Goal: Information Seeking & Learning: Learn about a topic

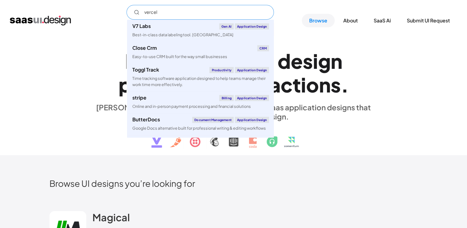
click at [201, 12] on input "vercel" at bounding box center [201, 12] width 148 height 15
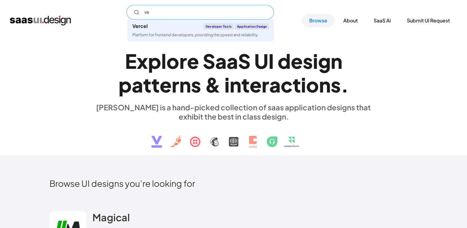
type input "v"
type input "vercel"
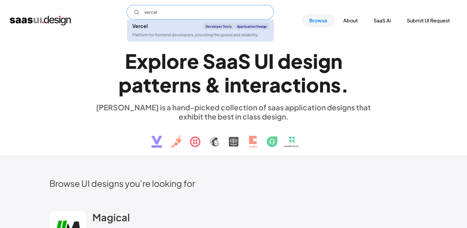
click at [187, 22] on link "Vercel Developer tools Application Design Platform for frontend developers, pro…" at bounding box center [200, 31] width 147 height 22
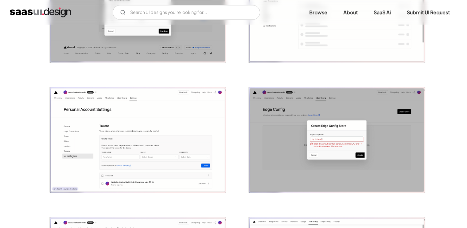
scroll to position [784, 0]
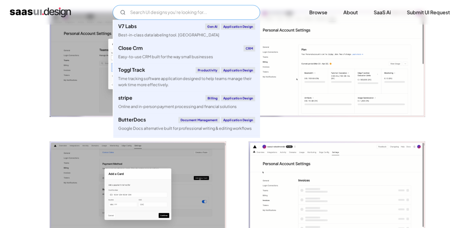
click at [189, 8] on input "Email Form" at bounding box center [187, 12] width 148 height 15
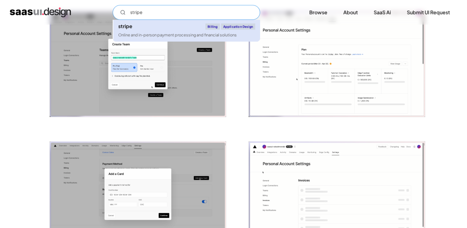
click at [172, 31] on link "stripe Billing Application Design Online and in-person payment processing and f…" at bounding box center [186, 31] width 147 height 22
type input "stripe"
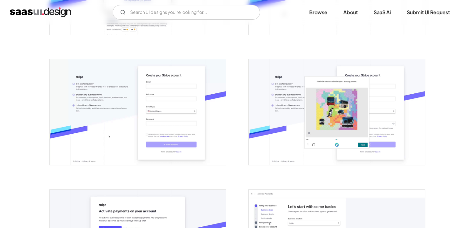
scroll to position [61, 0]
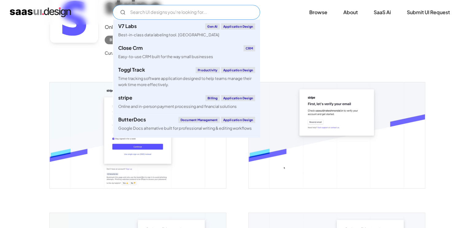
click at [208, 18] on input "Email Form" at bounding box center [187, 12] width 148 height 15
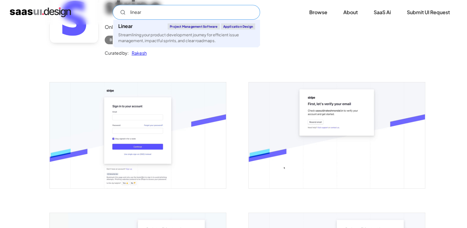
type input "linear"
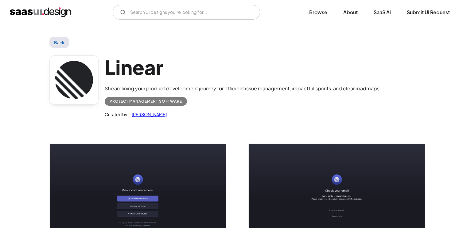
click at [52, 6] on div "V7 Labs Gen AI Application Design Best-in-class data labeling tool. GenAI Close…" at bounding box center [234, 12] width 448 height 15
click at [52, 11] on img "home" at bounding box center [40, 12] width 61 height 10
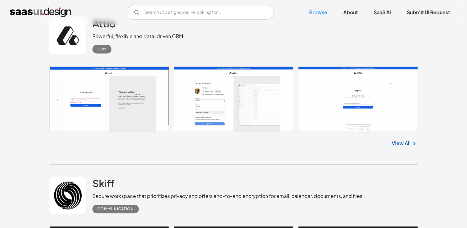
scroll to position [461, 0]
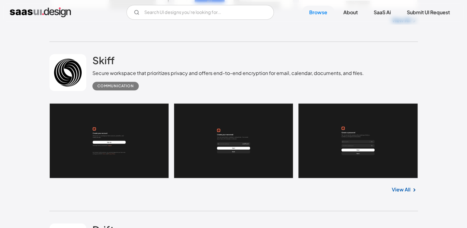
click at [232, 79] on div "Communication" at bounding box center [229, 84] width 272 height 14
click at [100, 60] on h2 "Skiff" at bounding box center [104, 60] width 22 height 12
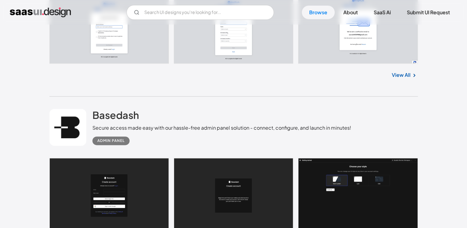
scroll to position [3227, 0]
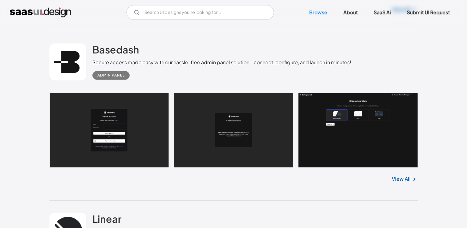
click at [128, 130] on link at bounding box center [233, 130] width 369 height 75
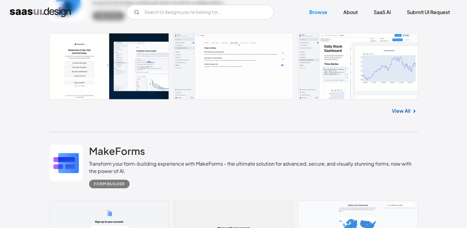
scroll to position [3934, 0]
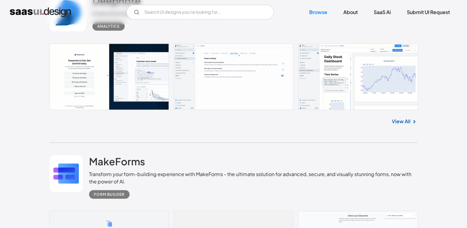
click at [100, 78] on link at bounding box center [233, 77] width 369 height 66
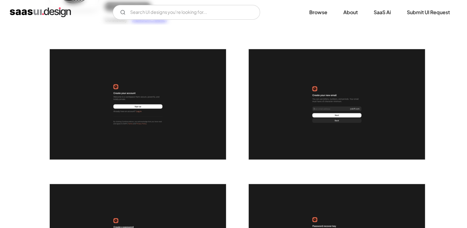
scroll to position [92, 0]
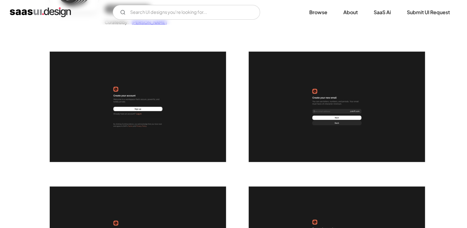
click at [153, 95] on img "open lightbox" at bounding box center [138, 107] width 176 height 110
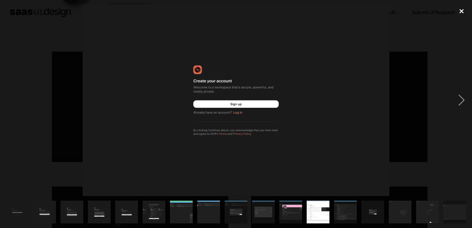
click at [459, 11] on div "close lightbox" at bounding box center [461, 12] width 21 height 14
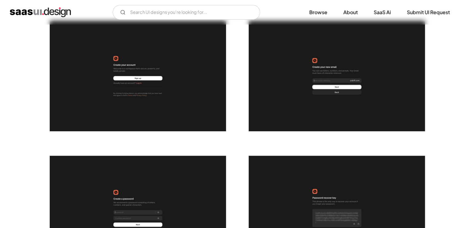
scroll to position [0, 0]
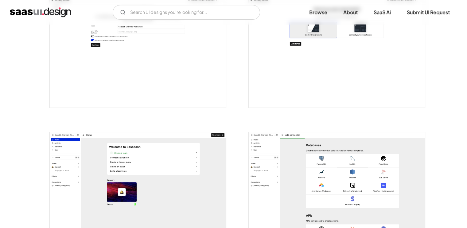
scroll to position [492, 0]
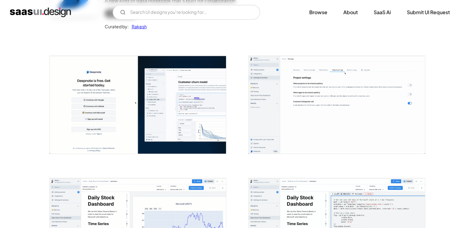
scroll to position [92, 0]
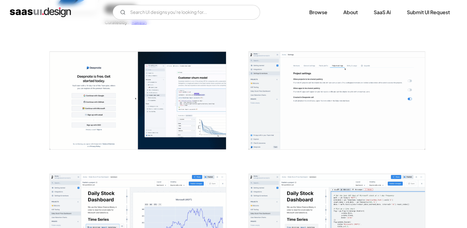
click at [195, 106] on img "open lightbox" at bounding box center [138, 101] width 176 height 98
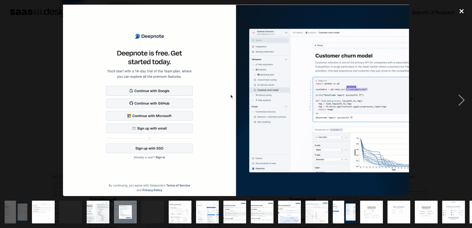
click at [467, 10] on div "close lightbox" at bounding box center [461, 12] width 21 height 14
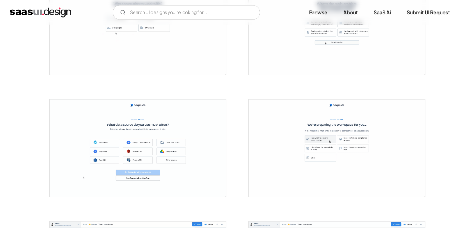
scroll to position [933, 0]
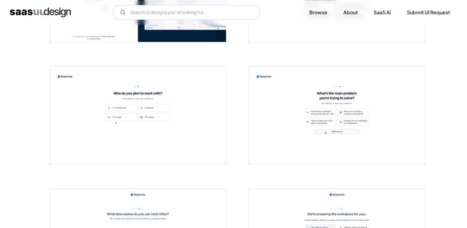
click at [61, 6] on div "V7 Labs Gen AI Application Design Best-in-class data labeling tool. GenAI Close…" at bounding box center [234, 12] width 448 height 15
click at [60, 12] on img "home" at bounding box center [40, 12] width 61 height 10
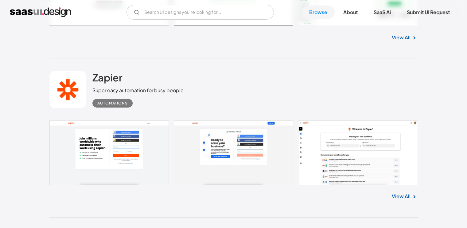
scroll to position [4364, 0]
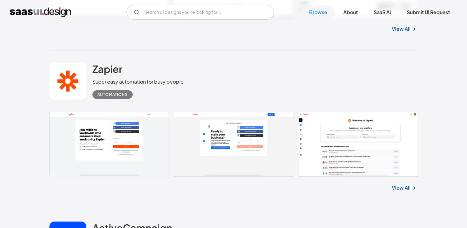
click at [138, 143] on link at bounding box center [233, 144] width 369 height 65
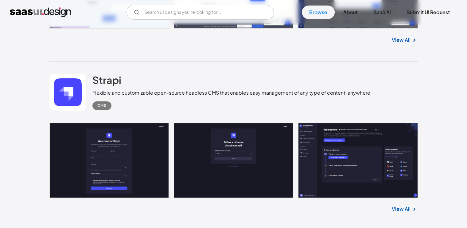
scroll to position [4672, 0]
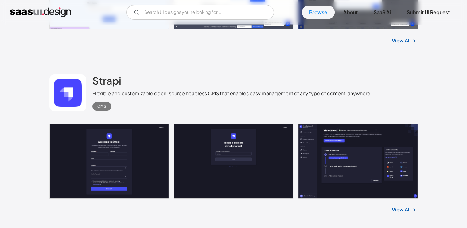
click at [200, 110] on div "CMS" at bounding box center [233, 104] width 280 height 14
click at [118, 95] on div "Flexible and customizable open-source headless CMS that enables easy management…" at bounding box center [233, 93] width 280 height 7
click at [114, 69] on div "Strapi Flexible and customizable open-source headless CMS that enables easy man…" at bounding box center [233, 92] width 369 height 61
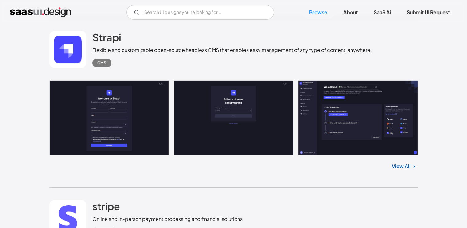
scroll to position [4703, 0]
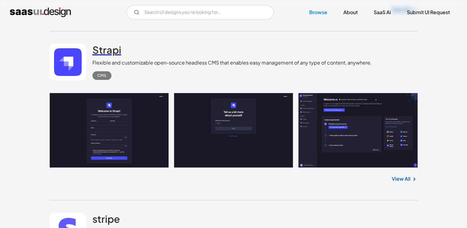
click at [100, 50] on h2 "Strapi" at bounding box center [107, 50] width 29 height 12
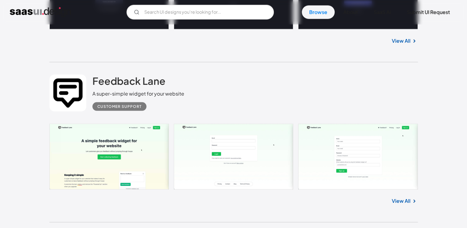
scroll to position [3381, 0]
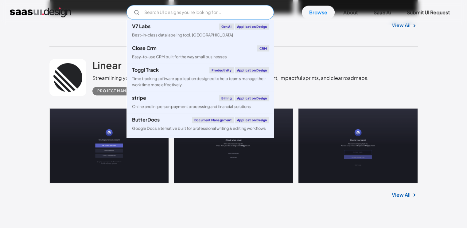
click at [181, 10] on input "Email Form" at bounding box center [201, 12] width 148 height 15
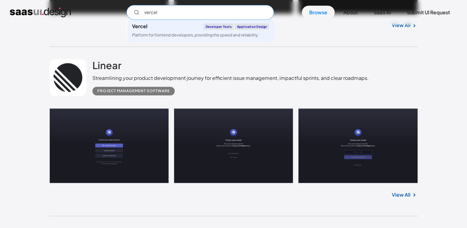
type input "vercel"
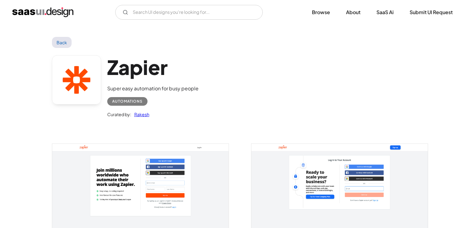
scroll to position [92, 0]
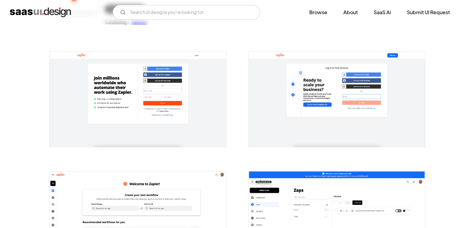
click at [139, 108] on img "open lightbox" at bounding box center [138, 99] width 176 height 95
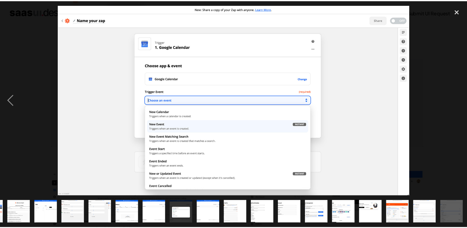
scroll to position [0, 53]
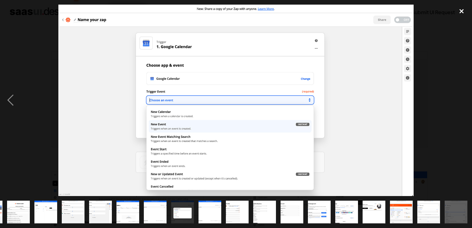
click at [460, 6] on div "close lightbox" at bounding box center [461, 12] width 21 height 14
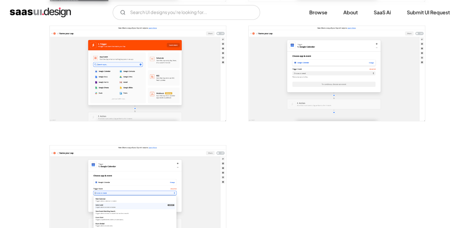
scroll to position [1014, 0]
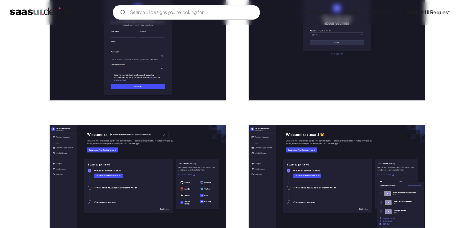
scroll to position [61, 0]
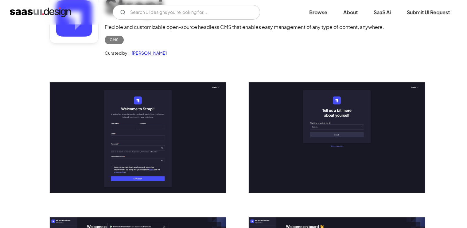
click at [203, 121] on img "open lightbox" at bounding box center [138, 137] width 176 height 110
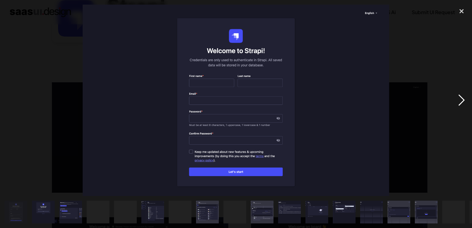
click at [458, 100] on div "next image" at bounding box center [461, 100] width 21 height 191
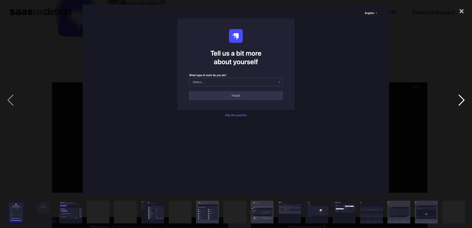
click at [458, 100] on div "next image" at bounding box center [461, 100] width 21 height 191
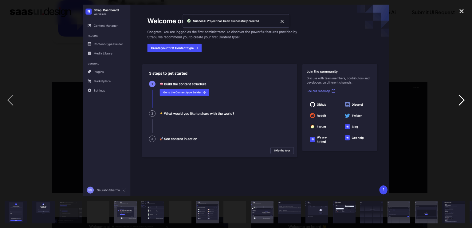
click at [458, 100] on div "next image" at bounding box center [461, 100] width 21 height 191
click at [462, 14] on div "close lightbox" at bounding box center [461, 12] width 21 height 14
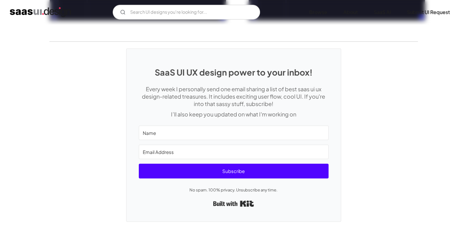
scroll to position [1277, 0]
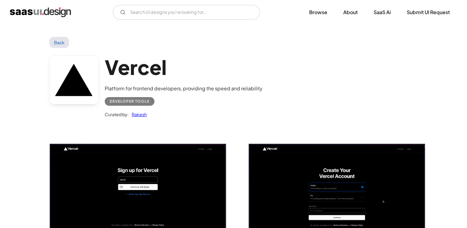
scroll to position [123, 0]
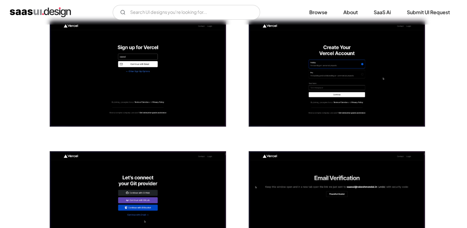
click at [191, 83] on img "open lightbox" at bounding box center [138, 74] width 176 height 106
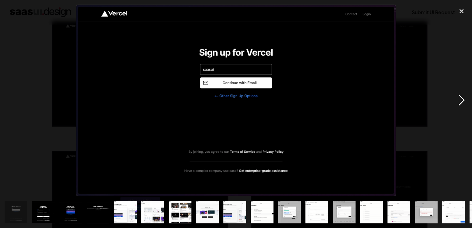
click at [456, 98] on div "next image" at bounding box center [461, 100] width 21 height 191
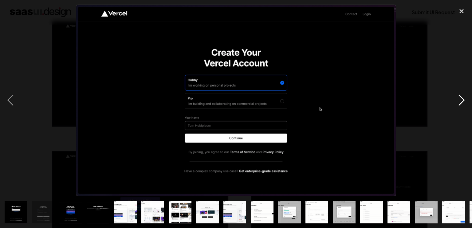
click at [456, 98] on div "next image" at bounding box center [461, 100] width 21 height 191
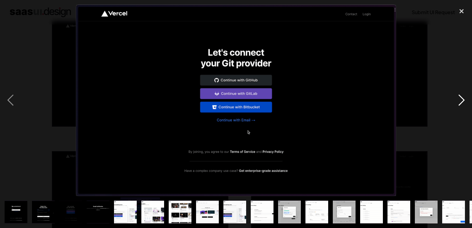
click at [456, 98] on div "next image" at bounding box center [461, 100] width 21 height 191
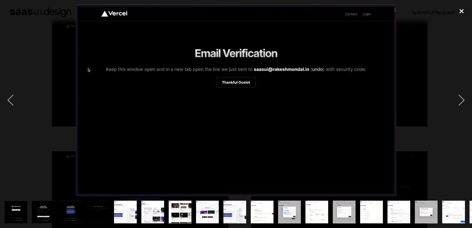
click at [462, 8] on div "close lightbox" at bounding box center [461, 12] width 21 height 14
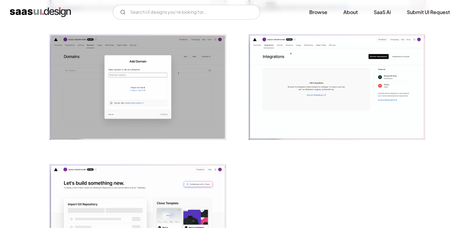
scroll to position [1306, 0]
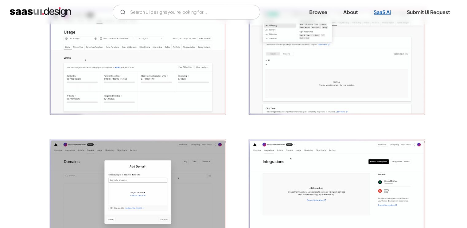
click at [395, 10] on link "SaaS Ai" at bounding box center [383, 13] width 32 height 14
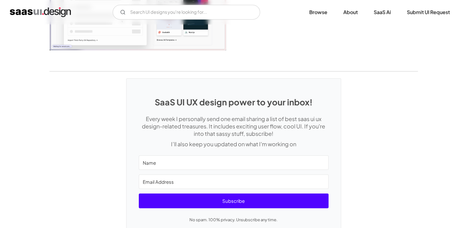
scroll to position [1675, 0]
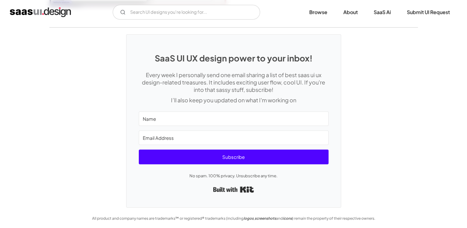
click at [45, 14] on img "home" at bounding box center [40, 12] width 61 height 10
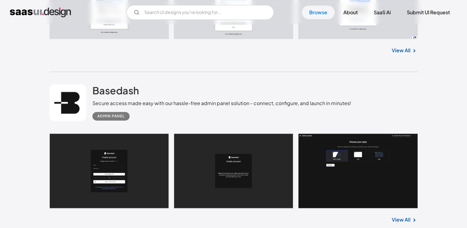
scroll to position [3289, 0]
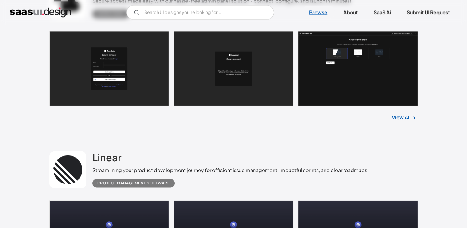
click at [316, 6] on link "Browse" at bounding box center [318, 13] width 33 height 14
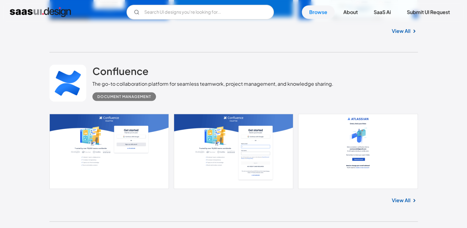
scroll to position [1383, 0]
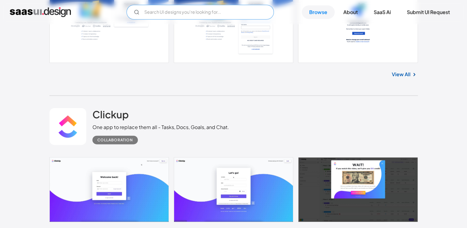
click at [191, 9] on input "Email Form" at bounding box center [201, 12] width 148 height 15
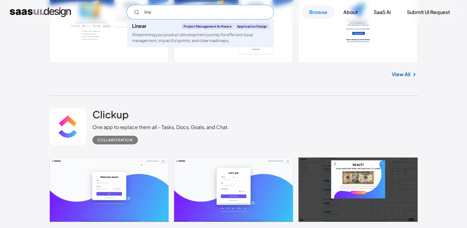
type input "line"
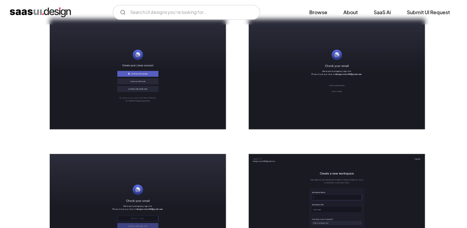
scroll to position [92, 0]
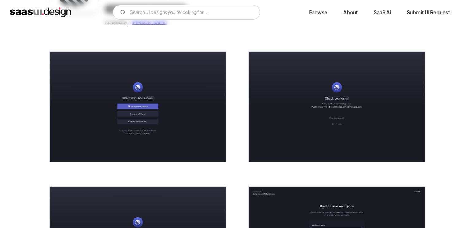
click at [183, 100] on img "open lightbox" at bounding box center [138, 107] width 176 height 110
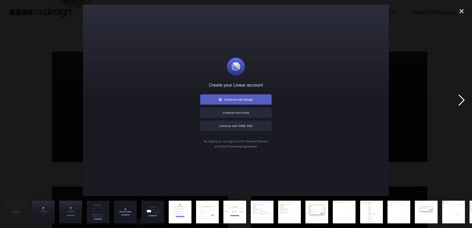
click at [457, 101] on div "next image" at bounding box center [461, 100] width 21 height 191
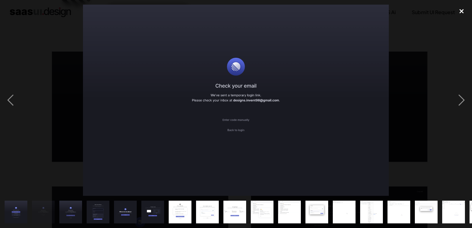
click at [461, 10] on div "close lightbox" at bounding box center [461, 12] width 21 height 14
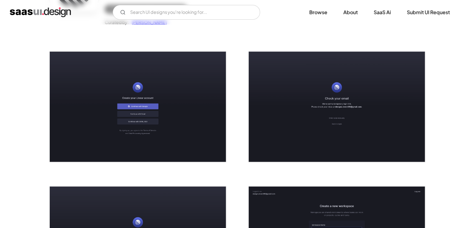
click at [210, 104] on img "open lightbox" at bounding box center [138, 107] width 176 height 110
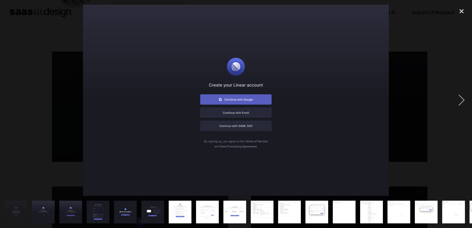
drag, startPoint x: 463, startPoint y: 11, endPoint x: 430, endPoint y: 4, distance: 34.1
click at [463, 11] on div "close lightbox" at bounding box center [461, 12] width 21 height 14
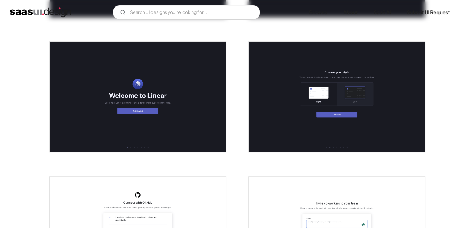
scroll to position [369, 0]
